Goal: Task Accomplishment & Management: Use online tool/utility

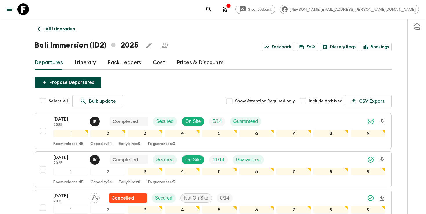
scroll to position [574, 0]
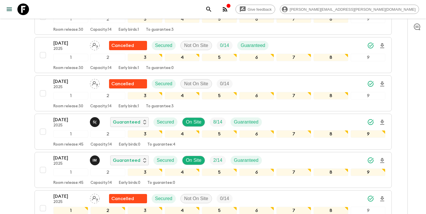
click at [212, 7] on icon "search adventures" at bounding box center [208, 9] width 7 height 7
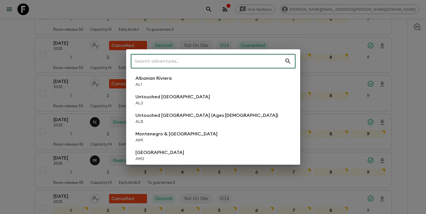
click at [220, 62] on input "text" at bounding box center [208, 61] width 154 height 16
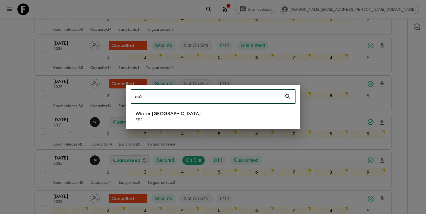
type input "ee2"
click at [167, 115] on p "Winter [GEOGRAPHIC_DATA]" at bounding box center [168, 113] width 65 height 7
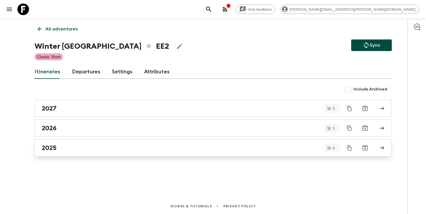
click at [56, 148] on h2 "2025" at bounding box center [49, 148] width 15 height 8
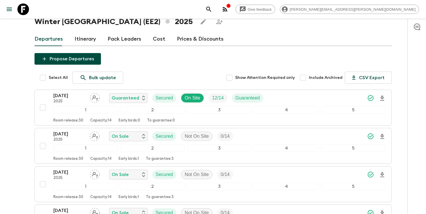
scroll to position [24, 0]
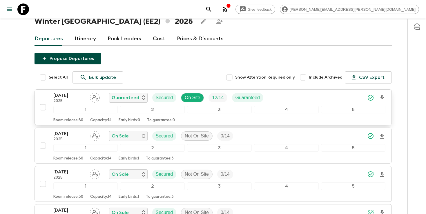
click at [284, 99] on div "[DATE] 2025 Guaranteed Secured On Site 12 / 14 Guaranteed" at bounding box center [219, 98] width 333 height 12
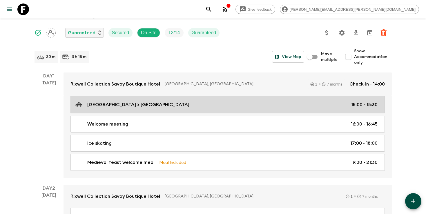
scroll to position [50, 0]
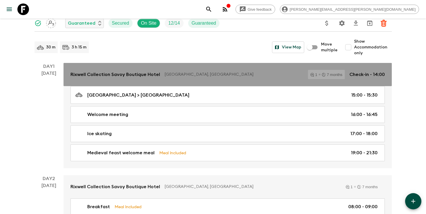
click at [253, 70] on div "Rixwell Collection [GEOGRAPHIC_DATA], [GEOGRAPHIC_DATA] 1 7 months Check-in - 1…" at bounding box center [228, 74] width 315 height 9
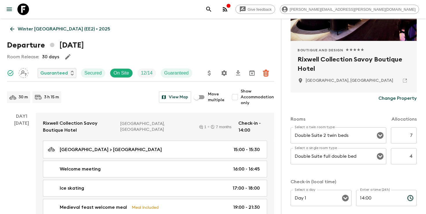
click at [56, 29] on p "Winter [GEOGRAPHIC_DATA] (EE2) • 2025" at bounding box center [64, 29] width 93 height 7
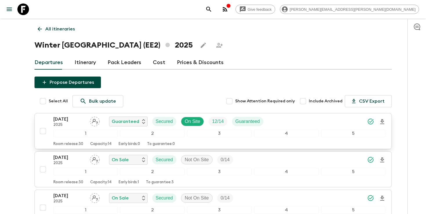
click at [289, 122] on div "[DATE] 2025 Guaranteed Secured On Site 12 / 14 Guaranteed" at bounding box center [219, 122] width 333 height 12
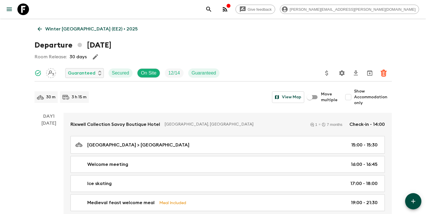
click at [342, 72] on icon "Settings" at bounding box center [342, 73] width 6 height 6
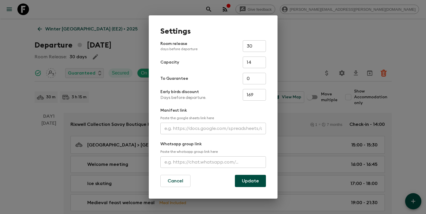
click at [195, 125] on input "text" at bounding box center [213, 129] width 106 height 12
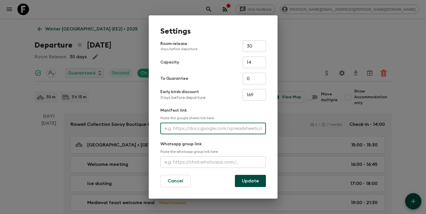
paste input "[URL][DOMAIN_NAME]"
type input "[URL][DOMAIN_NAME]"
click at [248, 182] on button "Update" at bounding box center [250, 181] width 31 height 12
